Goal: Contribute content: Add original content to the website for others to see

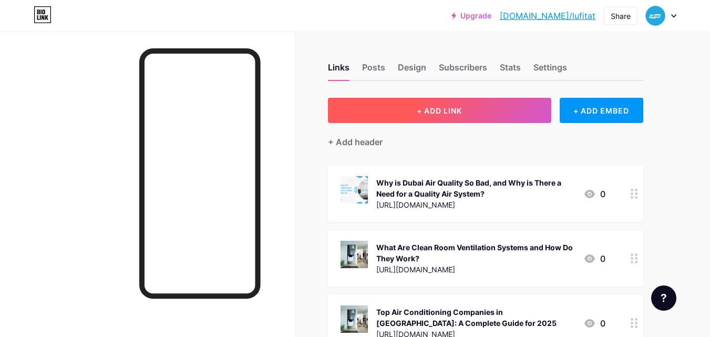
click at [489, 103] on button "+ ADD LINK" at bounding box center [439, 110] width 223 height 25
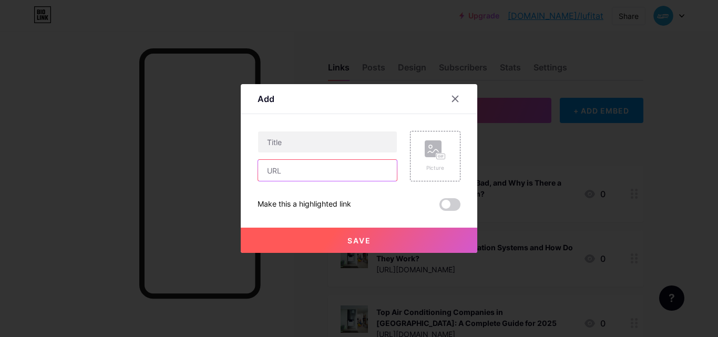
drag, startPoint x: 328, startPoint y: 165, endPoint x: 328, endPoint y: 159, distance: 5.8
click at [328, 166] on input "text" at bounding box center [327, 170] width 139 height 21
paste input "[URL][DOMAIN_NAME]"
type input "[URL][DOMAIN_NAME]"
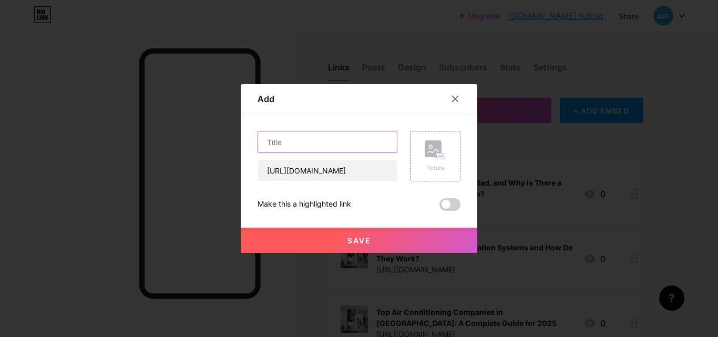
click at [330, 150] on input "text" at bounding box center [327, 141] width 139 height 21
paste input "Most Reliable Air Conditioning Companies in [GEOGRAPHIC_DATA] for Long-Lasting …"
type input "Most Reliable Air Conditioning Companies in [GEOGRAPHIC_DATA] for Long-Lasting …"
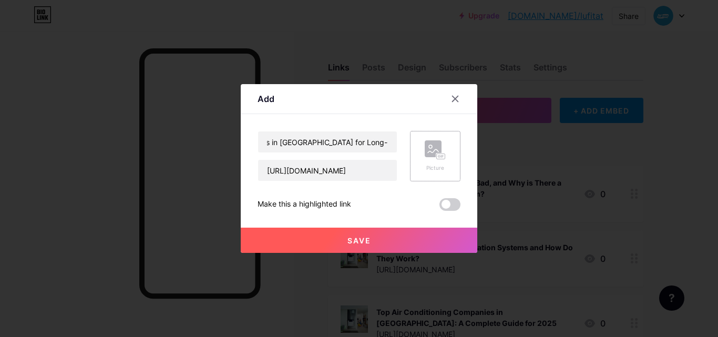
click at [421, 135] on div "Picture" at bounding box center [435, 156] width 50 height 50
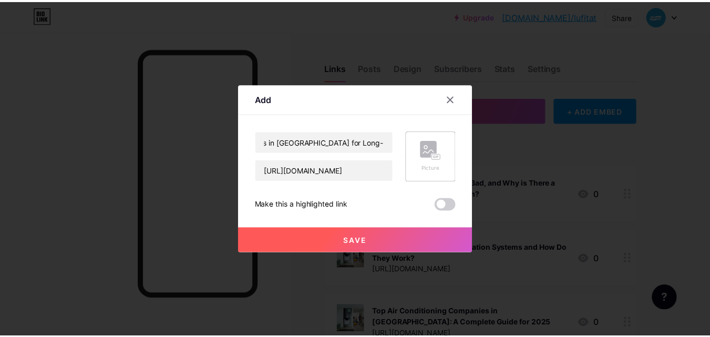
scroll to position [0, 0]
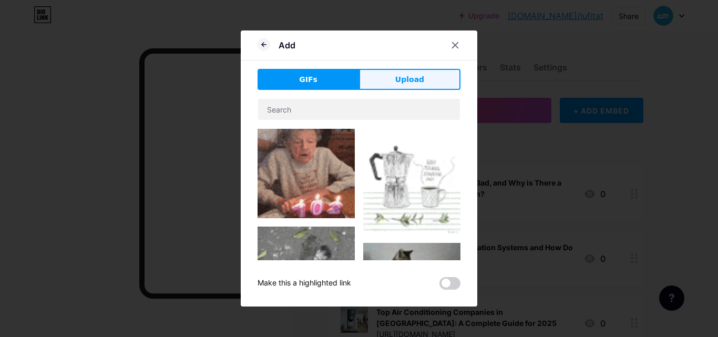
click at [420, 70] on button "Upload" at bounding box center [409, 79] width 101 height 21
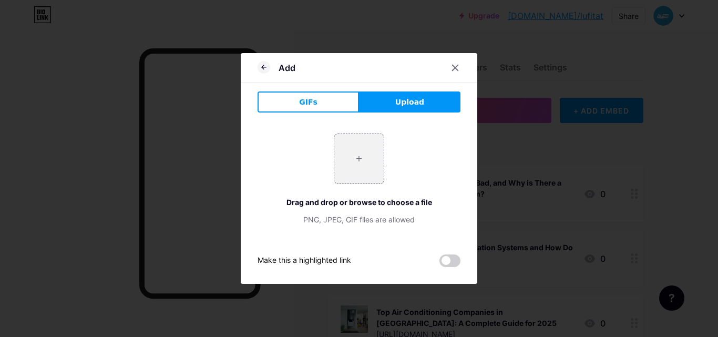
click at [332, 152] on div "+ Drag and drop or browse to choose a file PNG, JPEG, GIF files are allowed" at bounding box center [359, 179] width 203 height 91
click at [348, 151] on input "file" at bounding box center [358, 158] width 49 height 49
type input "C:\fakepath\[PERSON_NAME] clean air systems.jpg"
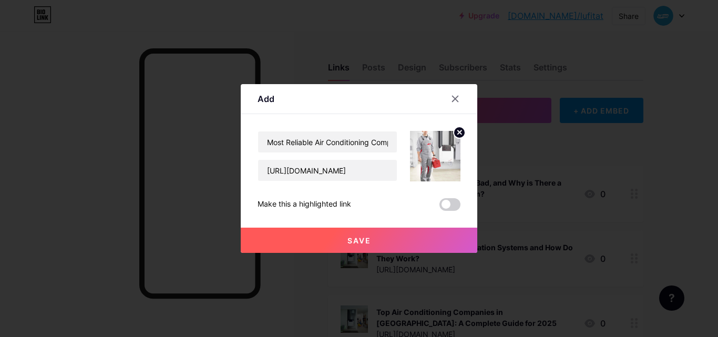
click at [393, 243] on button "Save" at bounding box center [359, 240] width 237 height 25
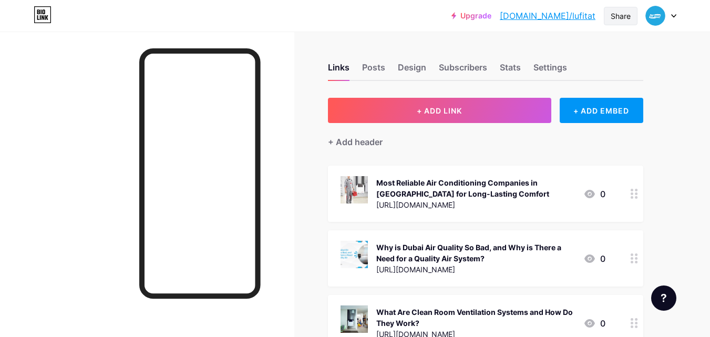
click at [627, 16] on div "Share" at bounding box center [621, 16] width 20 height 11
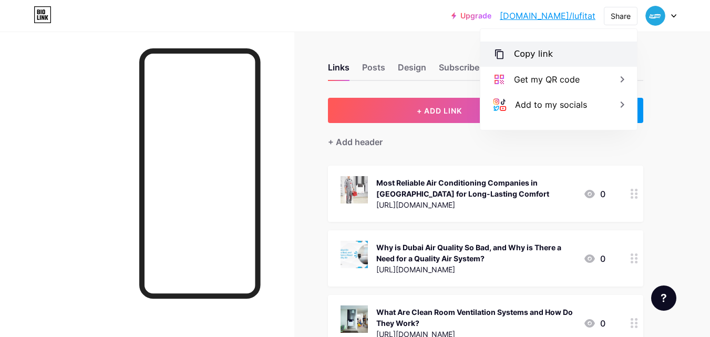
click at [533, 53] on div "Copy link" at bounding box center [533, 54] width 39 height 13
